Goal: Task Accomplishment & Management: Complete application form

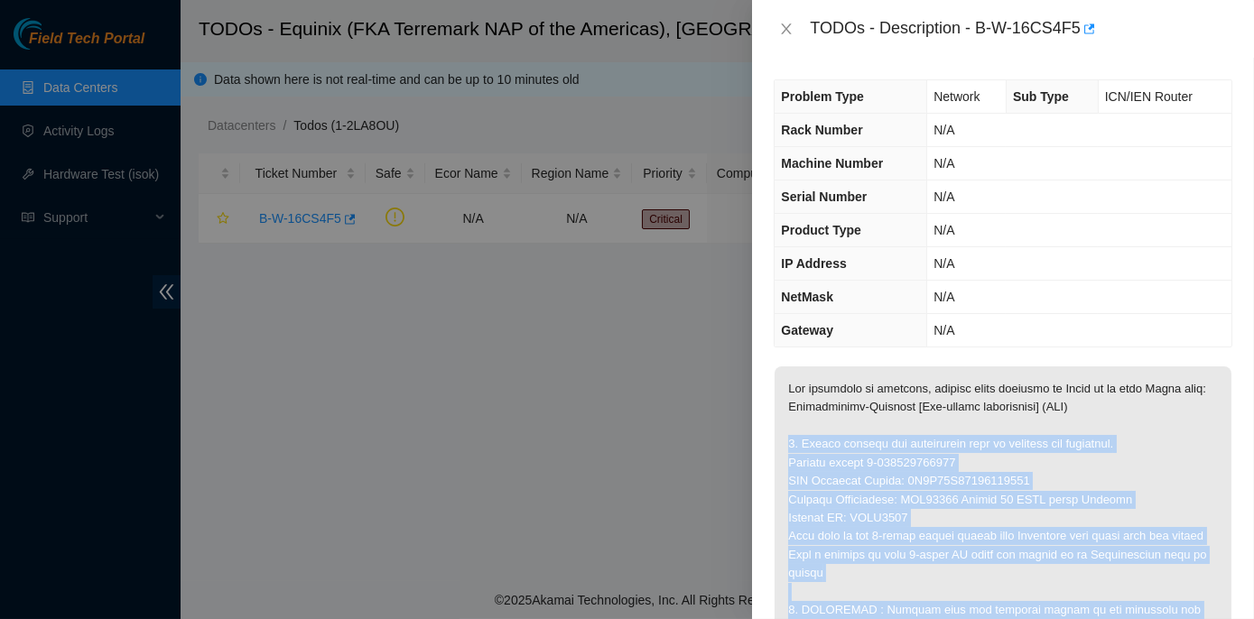
scroll to position [246, 0]
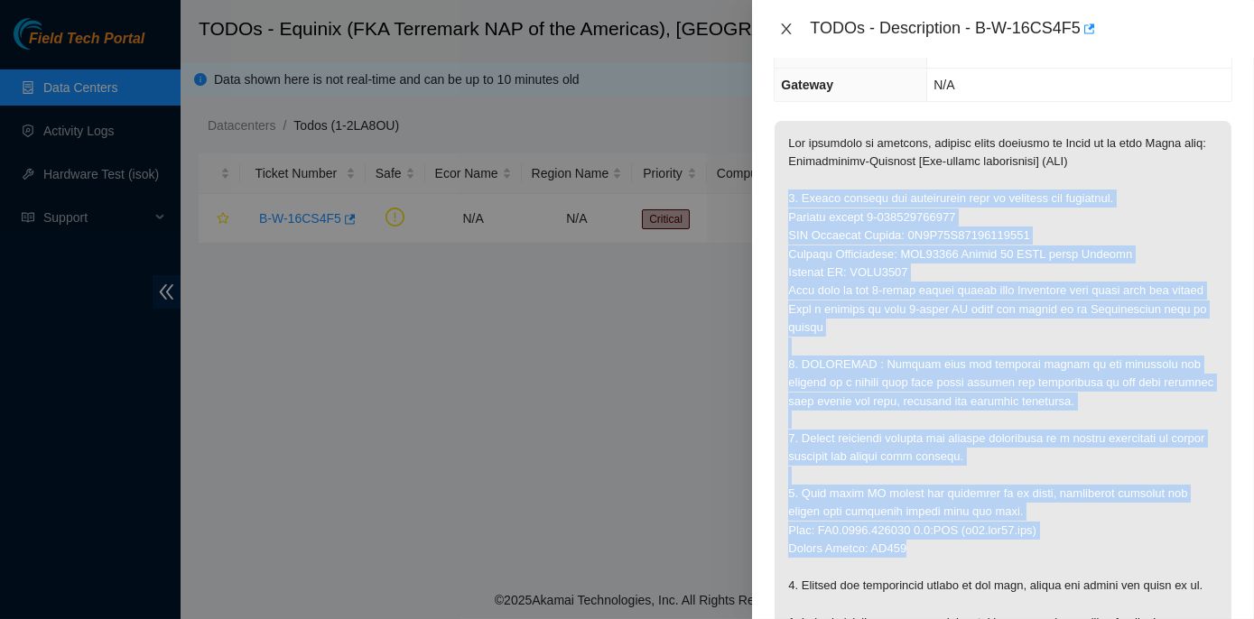
click at [782, 26] on icon "close" at bounding box center [786, 29] width 14 height 14
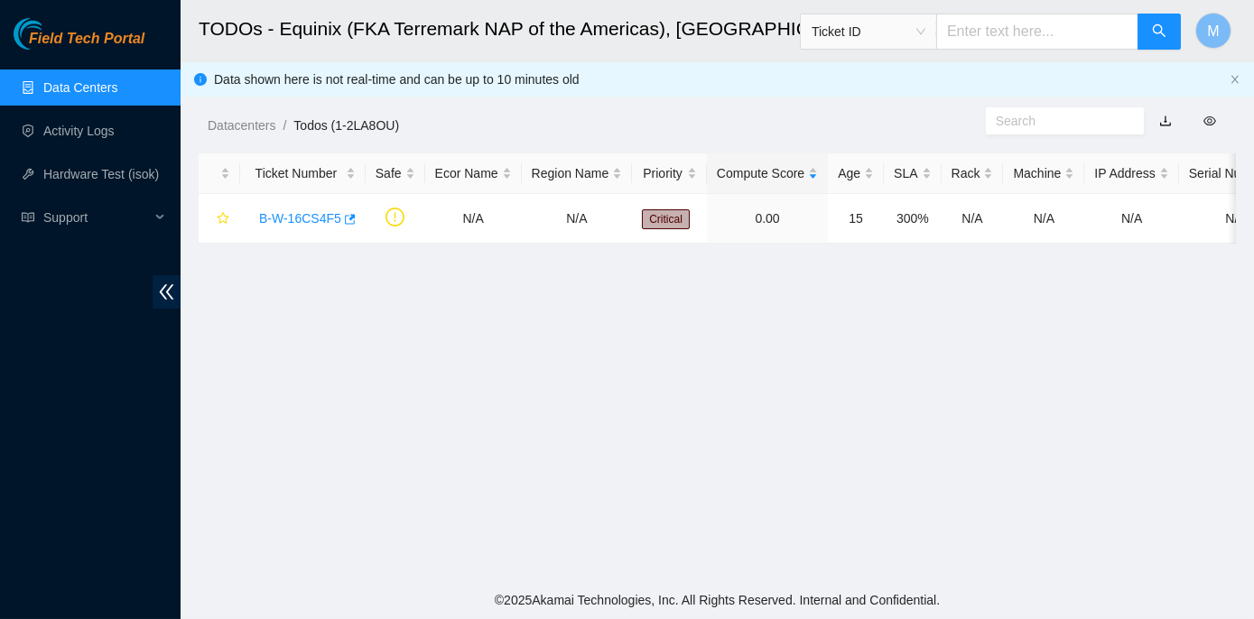
scroll to position [305, 0]
click at [280, 217] on link "B-W-16CS4F5" at bounding box center [300, 218] width 82 height 14
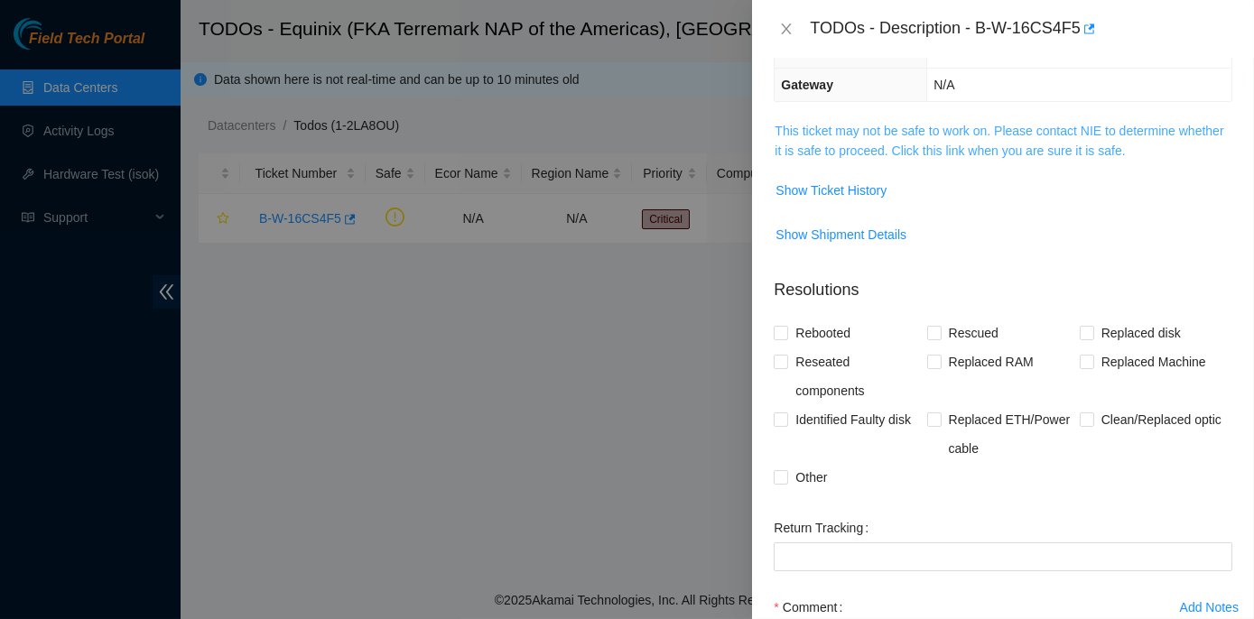
click at [964, 134] on link "This ticket may not be safe to work on. Please contact NIE to determine whether…" at bounding box center [999, 141] width 449 height 34
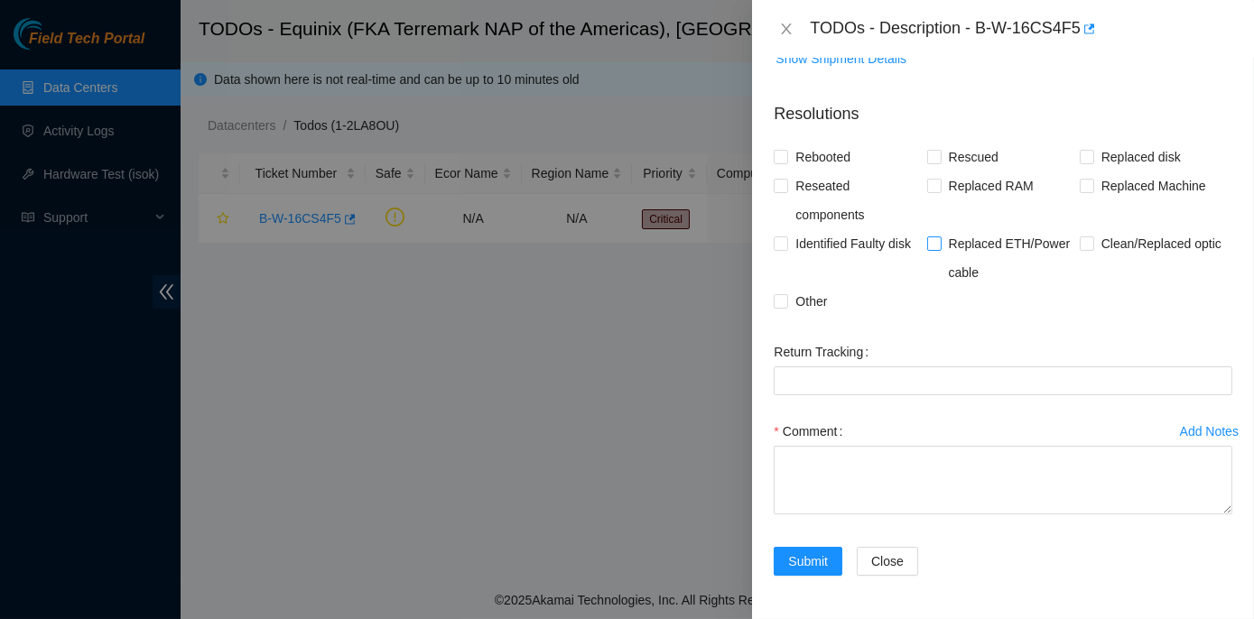
scroll to position [1045, 0]
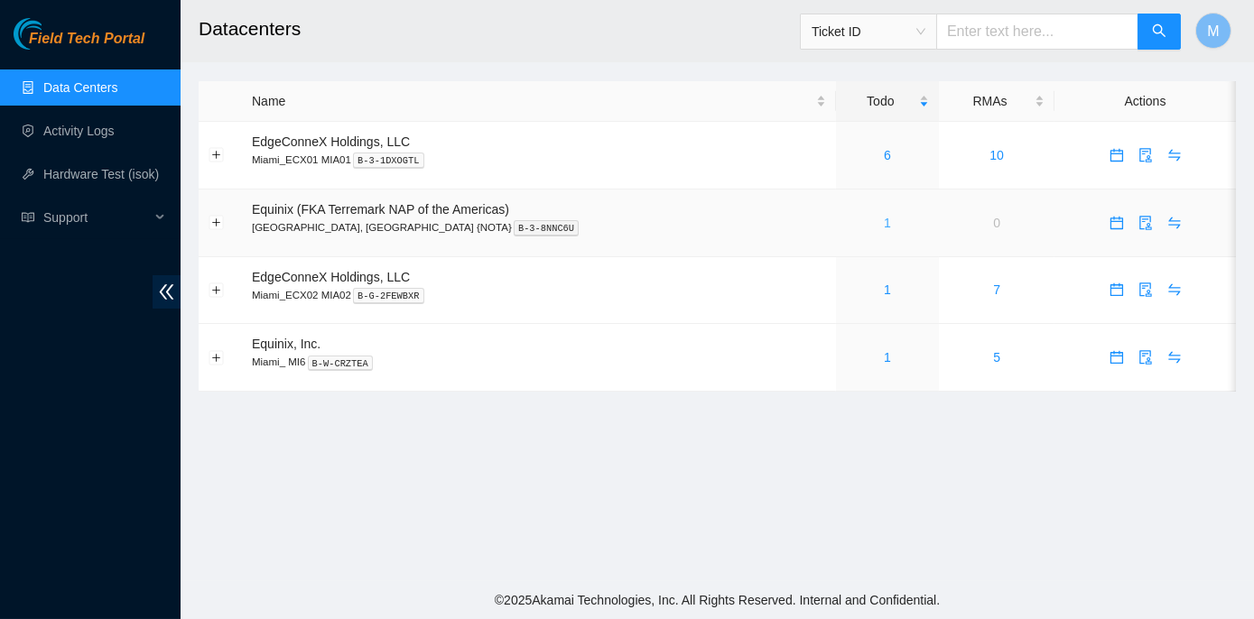
click at [884, 220] on link "1" at bounding box center [887, 223] width 7 height 14
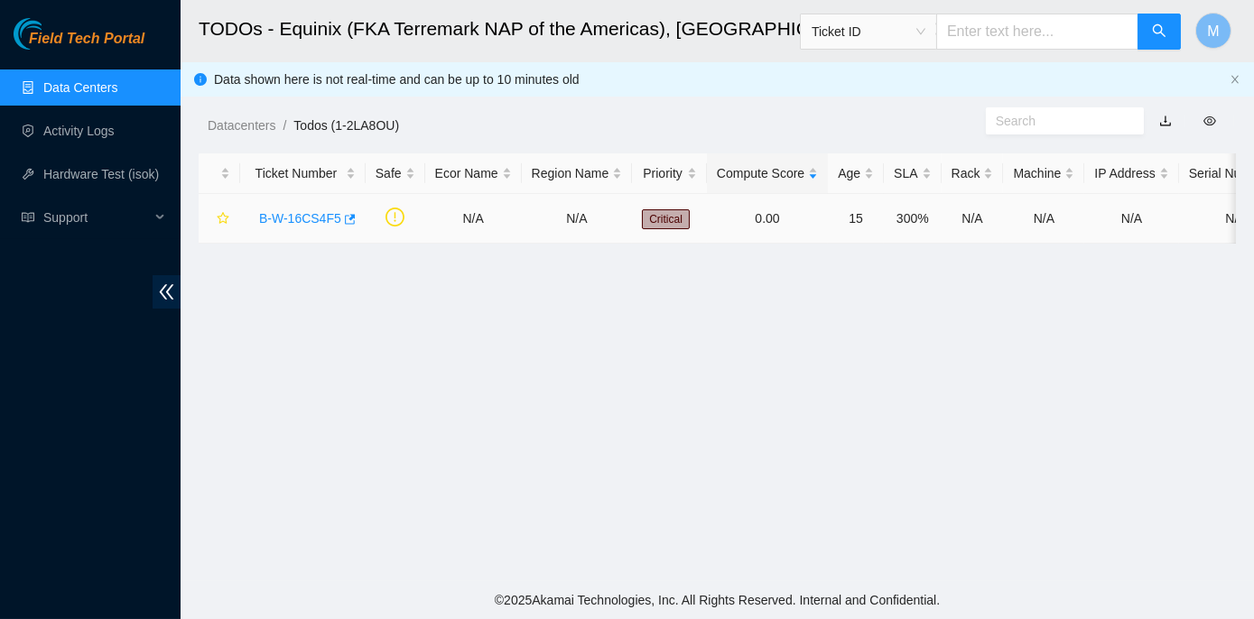
click at [320, 214] on link "B-W-16CS4F5" at bounding box center [300, 218] width 82 height 14
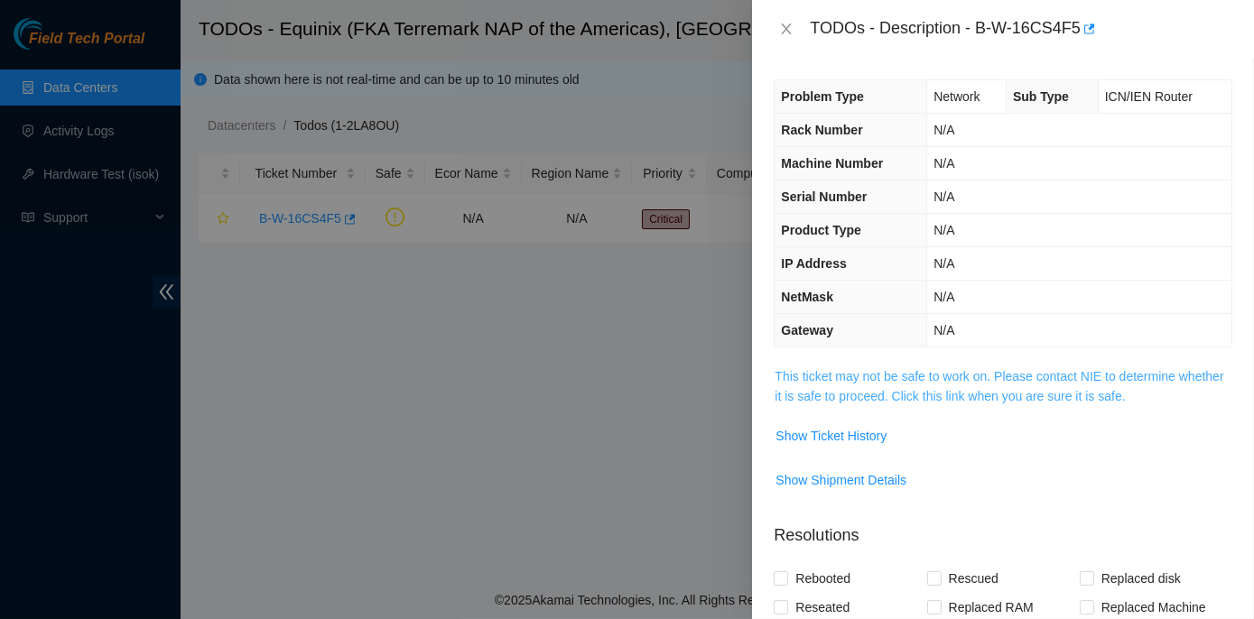
click at [977, 373] on link "This ticket may not be safe to work on. Please contact NIE to determine whether…" at bounding box center [999, 386] width 449 height 34
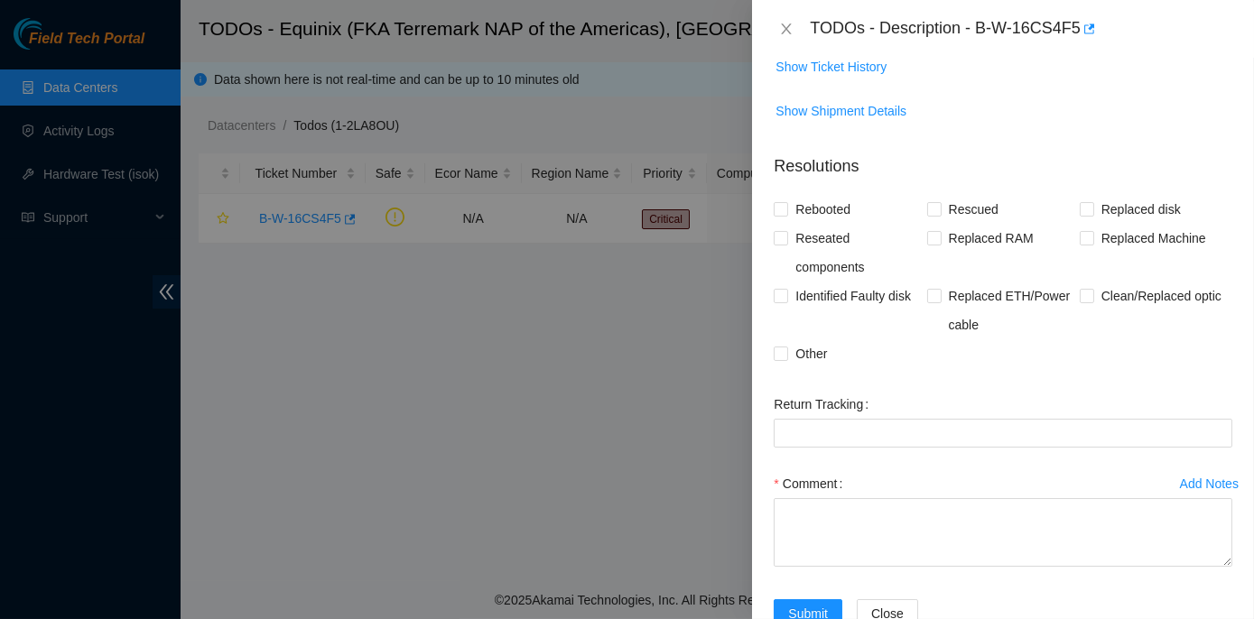
scroll to position [984, 0]
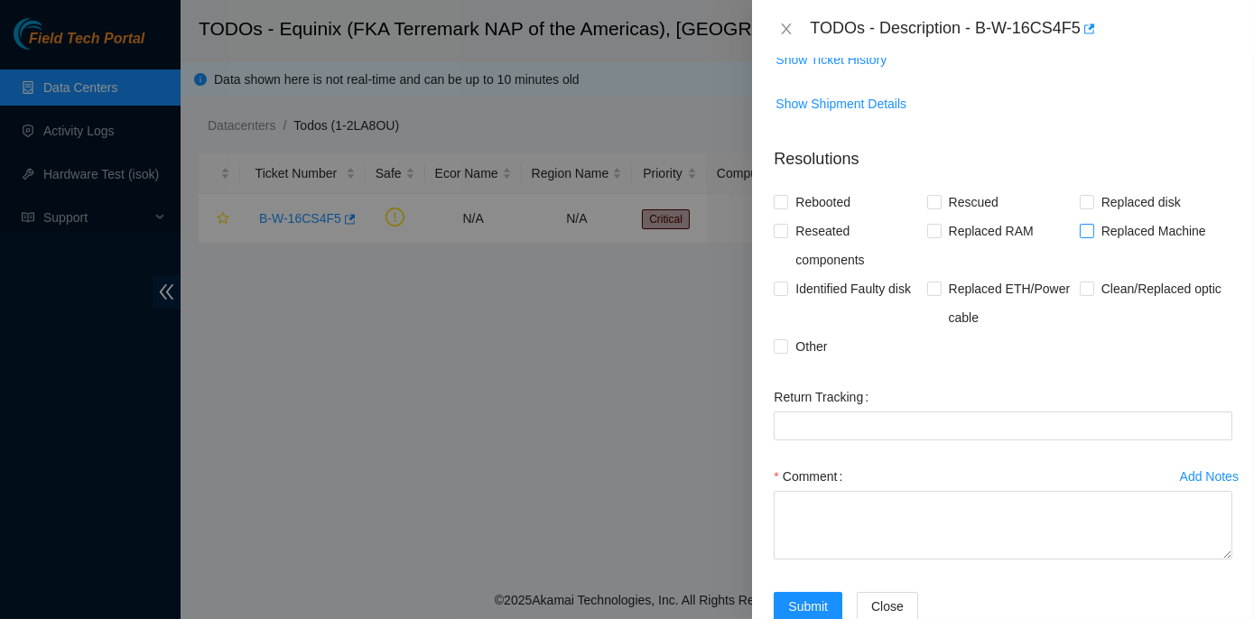
click at [1084, 238] on span at bounding box center [1087, 231] width 14 height 14
click at [1084, 237] on input "Replaced Machine" at bounding box center [1086, 230] width 13 height 13
checkbox input "true"
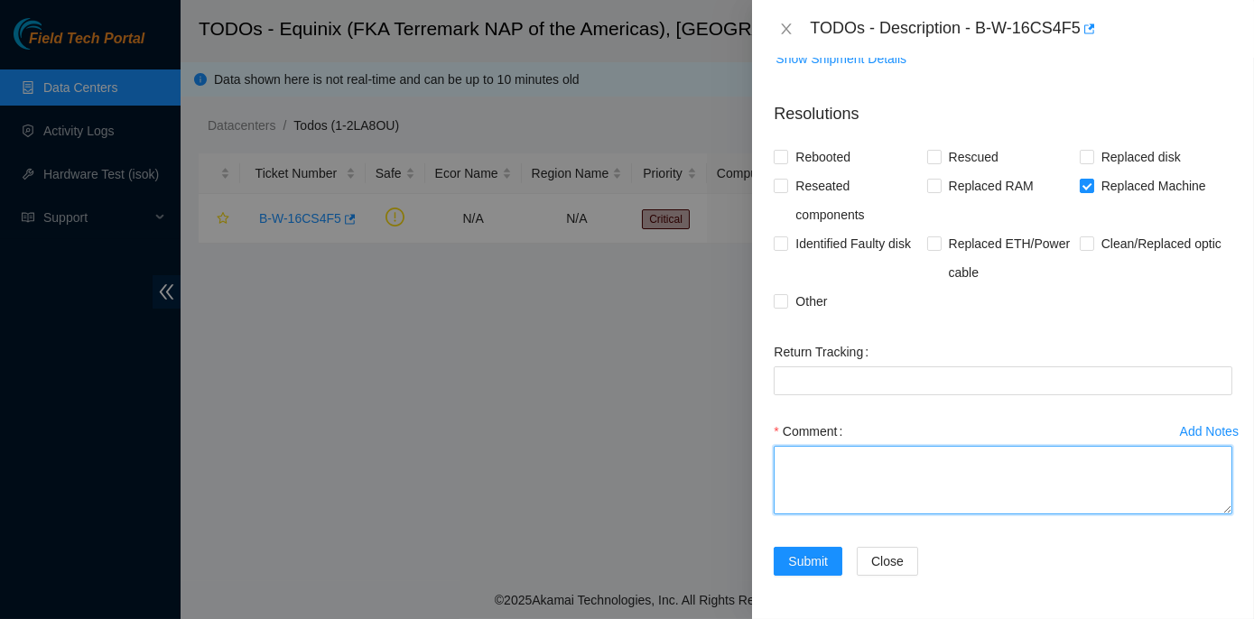
click at [824, 469] on textarea "Comment" at bounding box center [1003, 480] width 459 height 69
paste textarea "1. Please receive the replacement unit in shipping and receiving. Inbound ticke…"
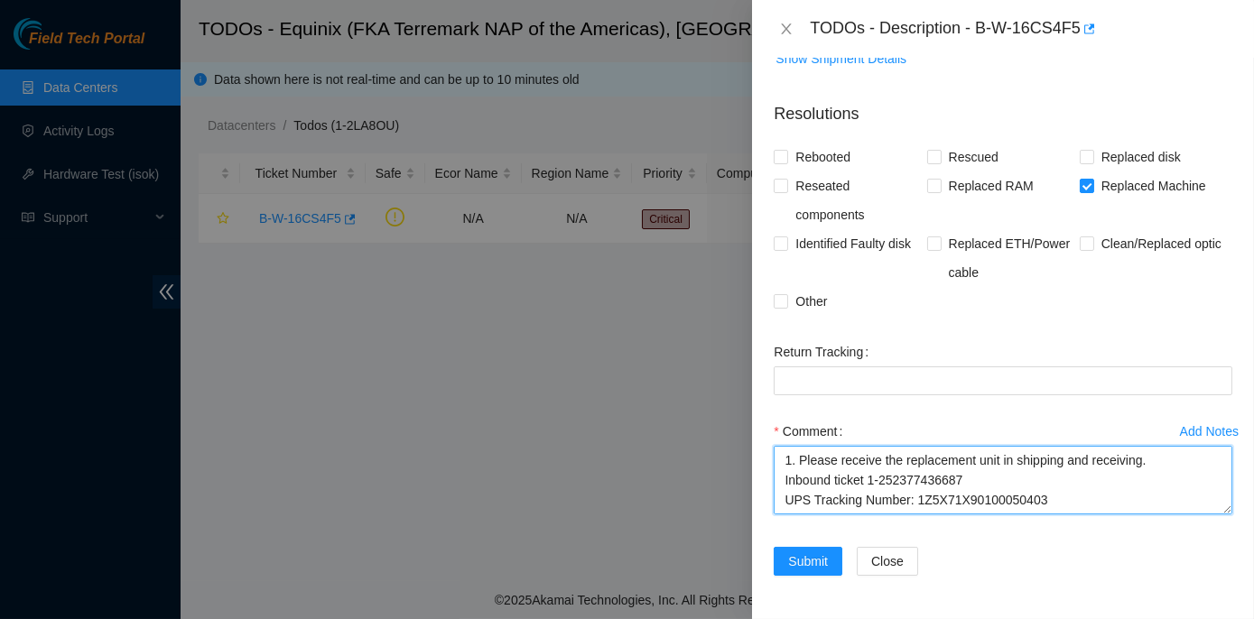
scroll to position [412, 0]
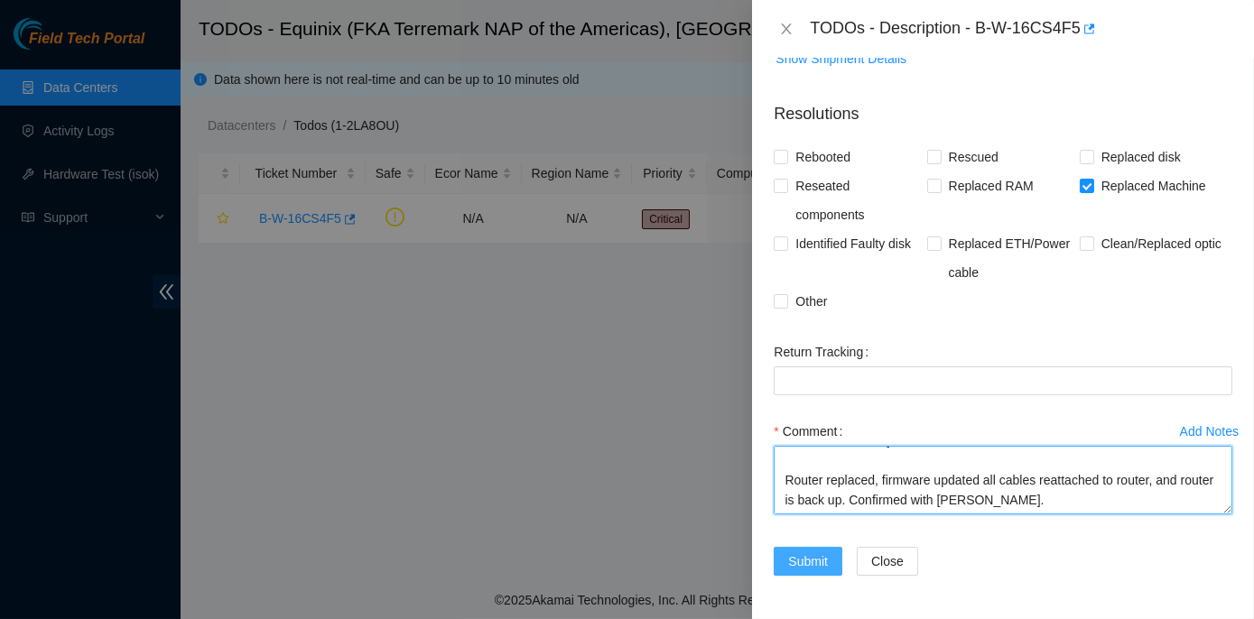
type textarea "1. Please receive the replacement unit in shipping and receiving. Inbound ticke…"
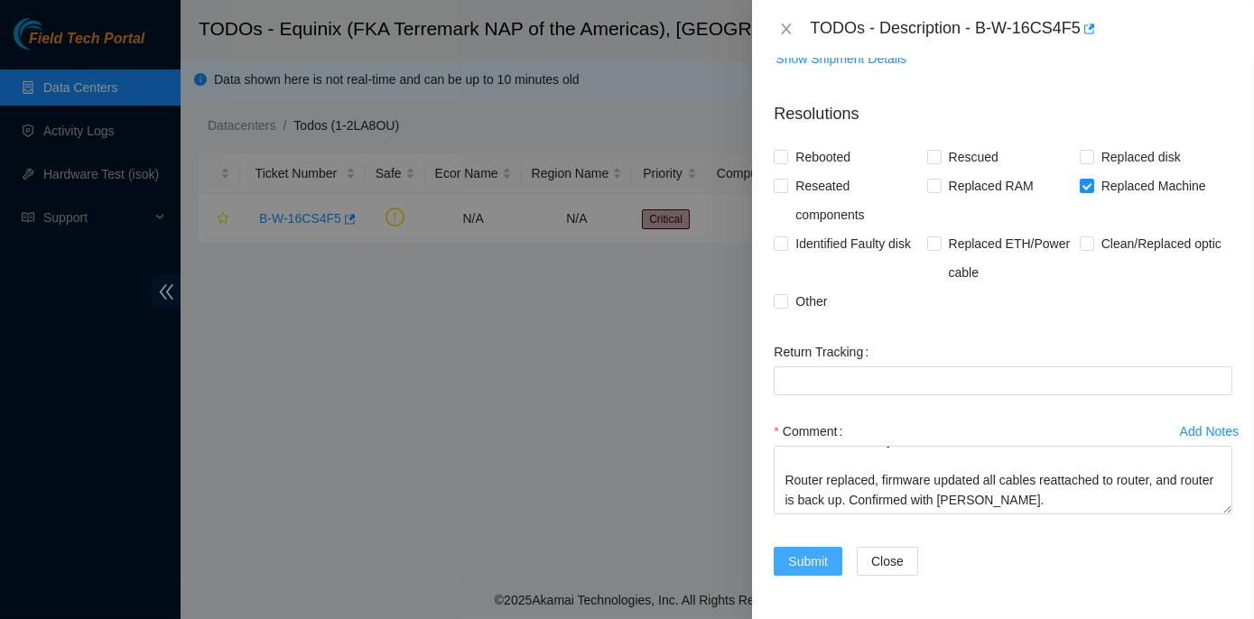
click at [807, 562] on span "Submit" at bounding box center [808, 562] width 40 height 20
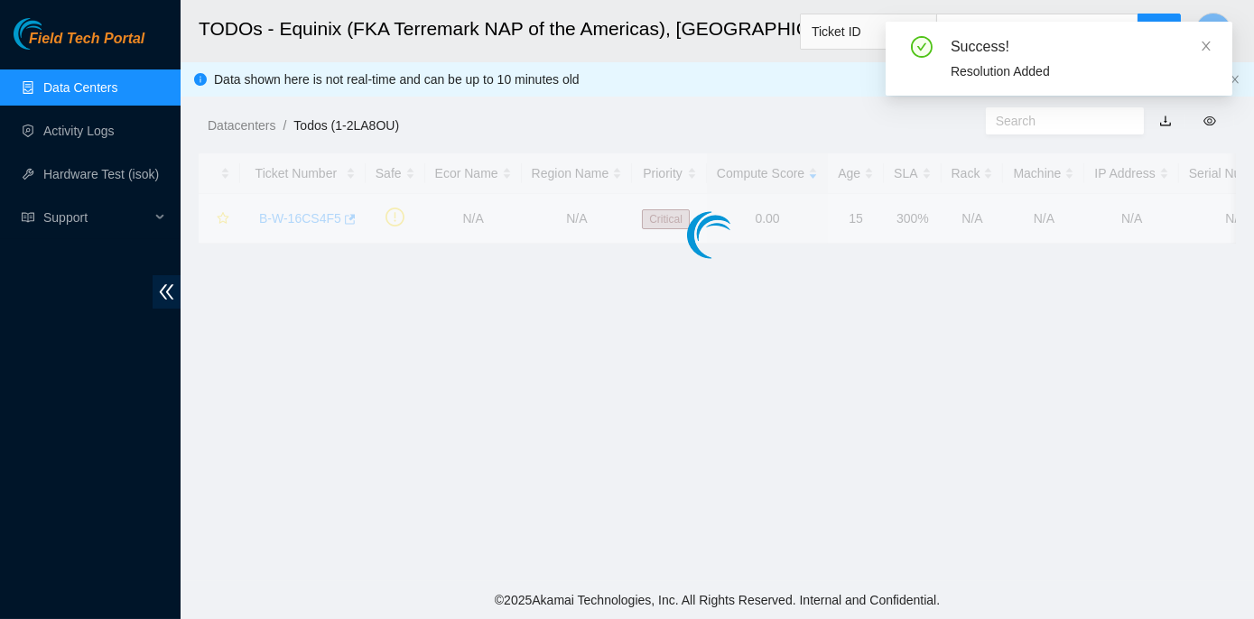
scroll to position [445, 0]
